Goal: Transaction & Acquisition: Purchase product/service

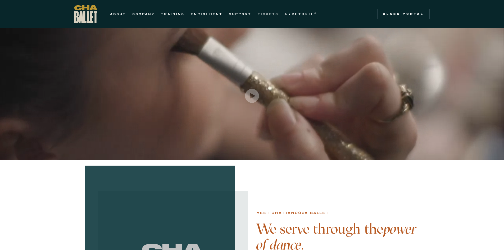
click at [273, 13] on link "TICKETS" at bounding box center [268, 14] width 21 height 6
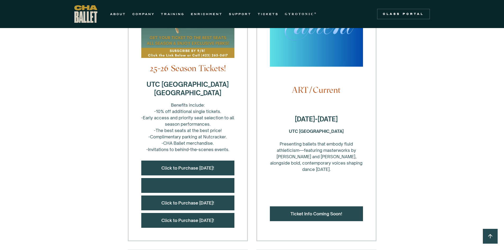
scroll to position [185, 0]
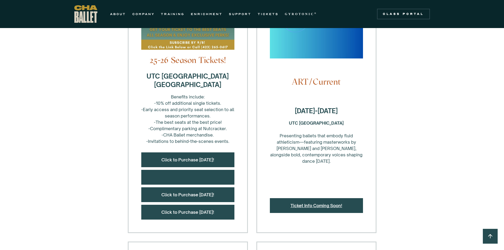
click at [312, 206] on link "Ticket Info Coming Soon!" at bounding box center [317, 205] width 52 height 5
click at [188, 157] on link "Click to Purchase Today!" at bounding box center [187, 159] width 53 height 5
